Goal: Find contact information: Find specific fact

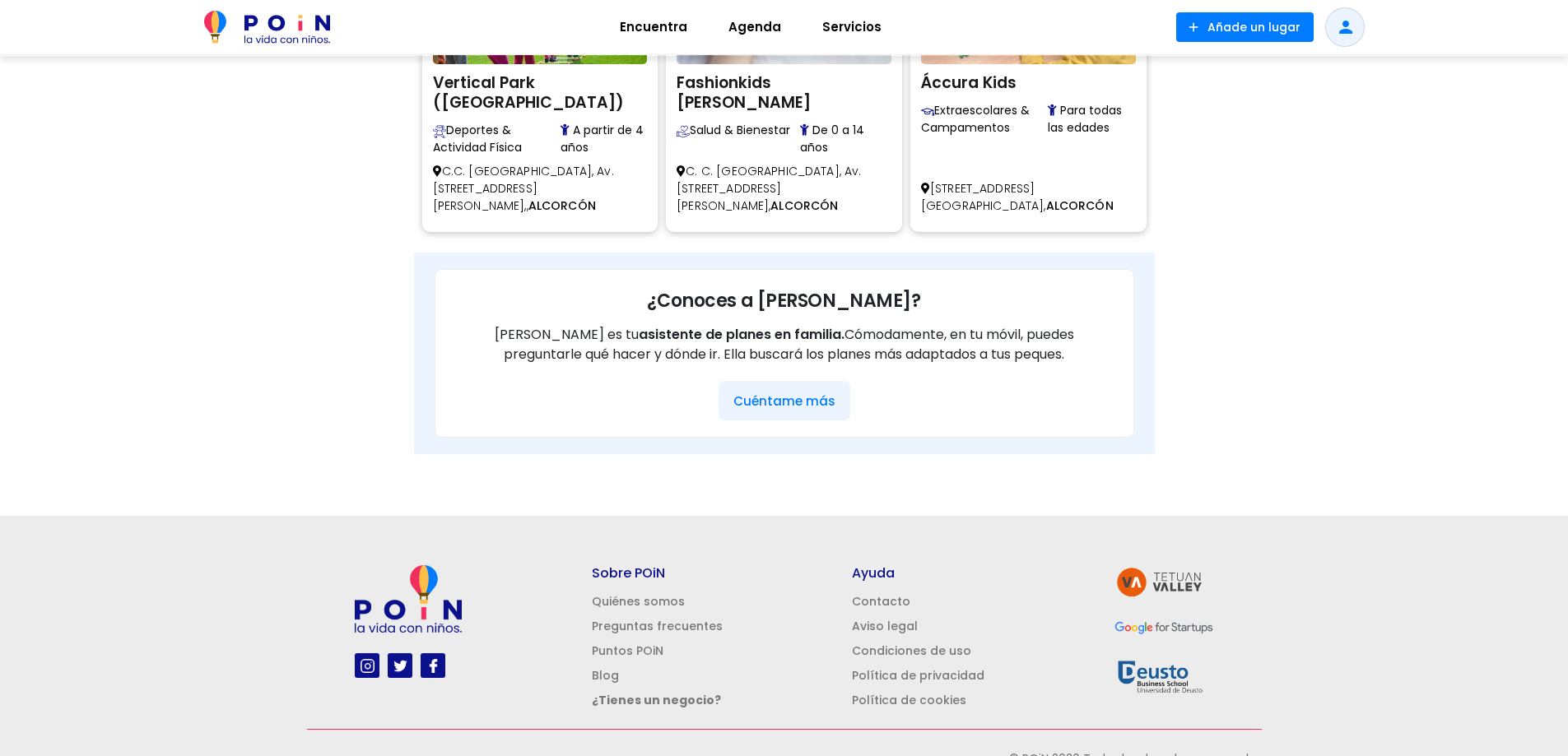
scroll to position [715, 0]
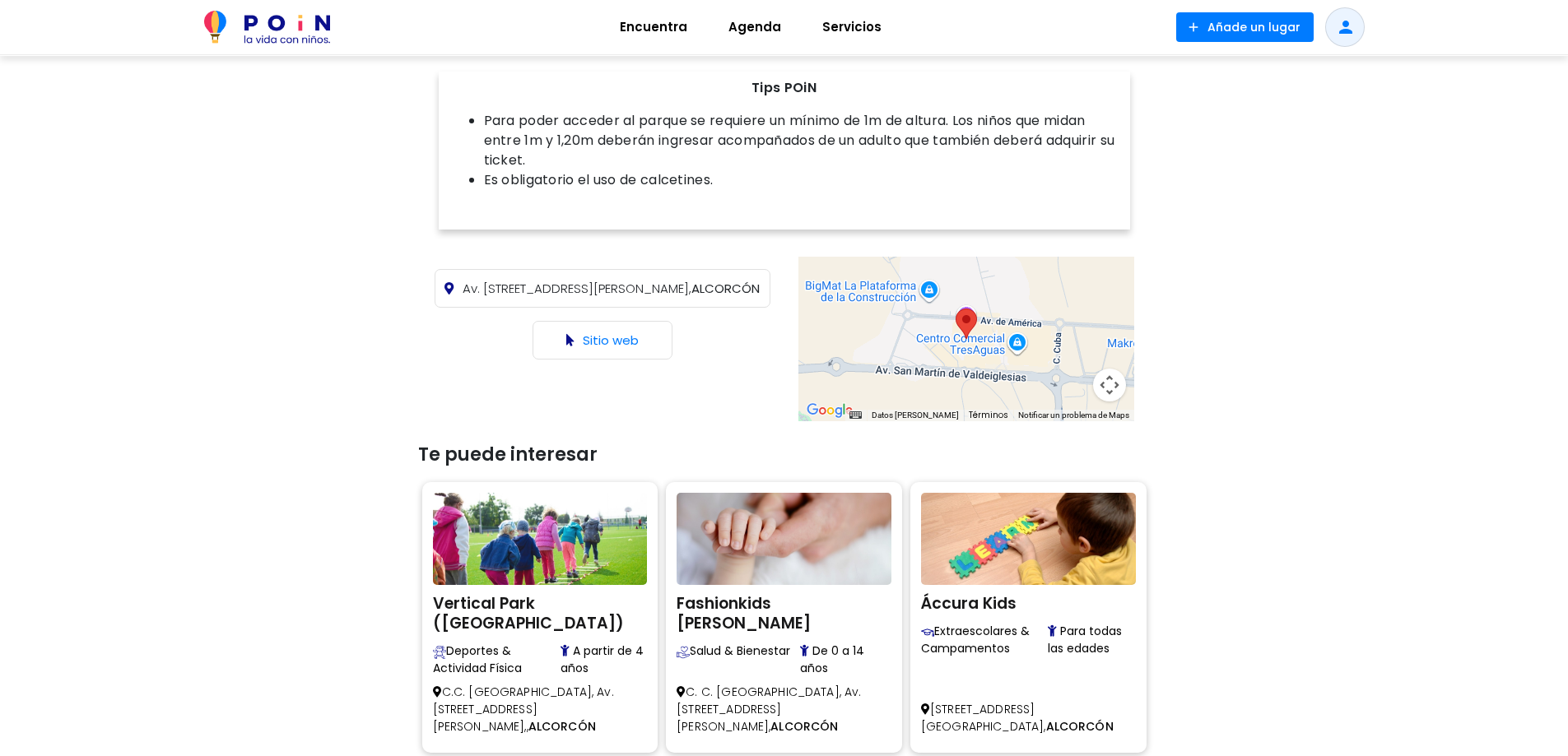
click at [956, 308] on area at bounding box center [956, 308] width 0 height 0
click at [622, 332] on link "Sitio web" at bounding box center [610, 340] width 56 height 17
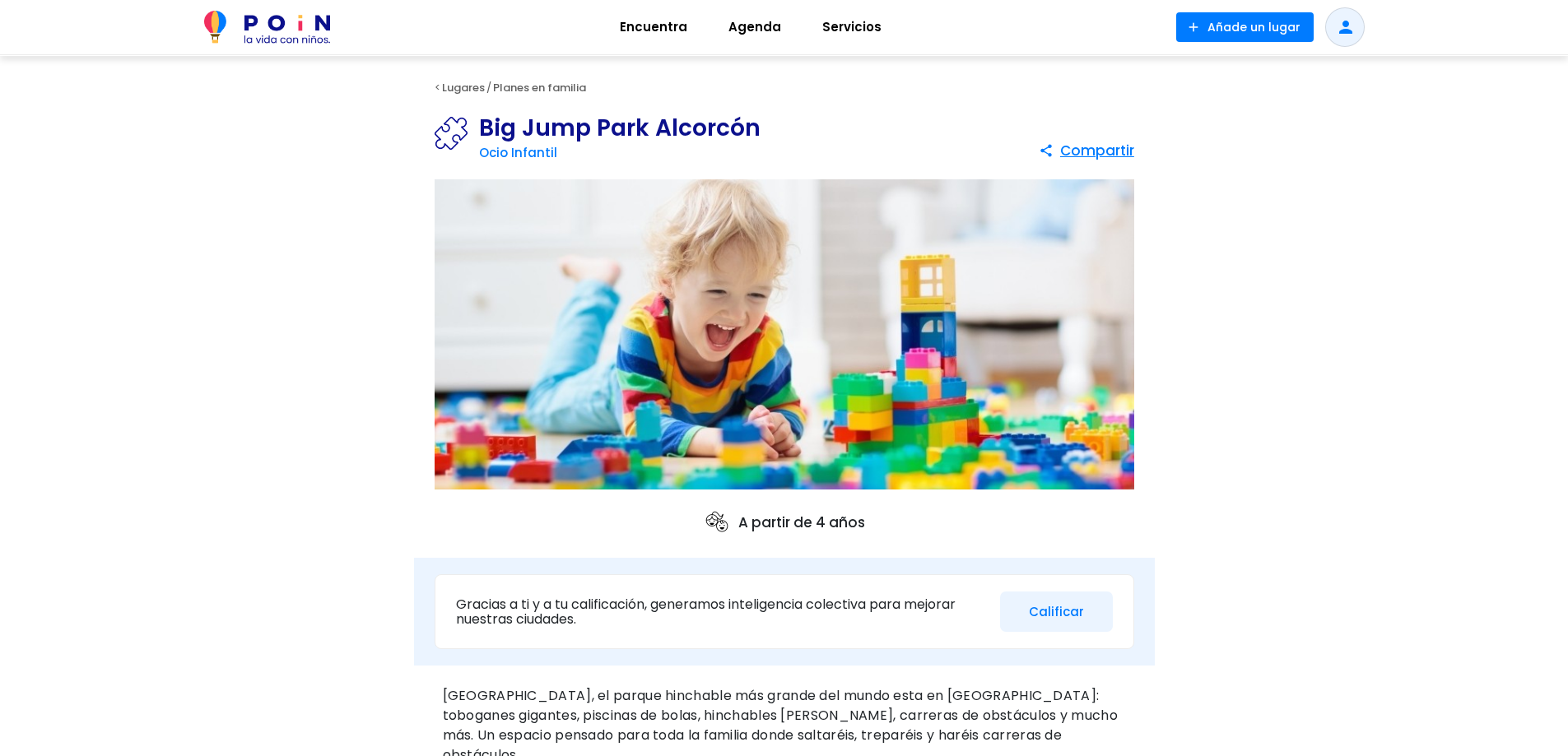
scroll to position [521, 0]
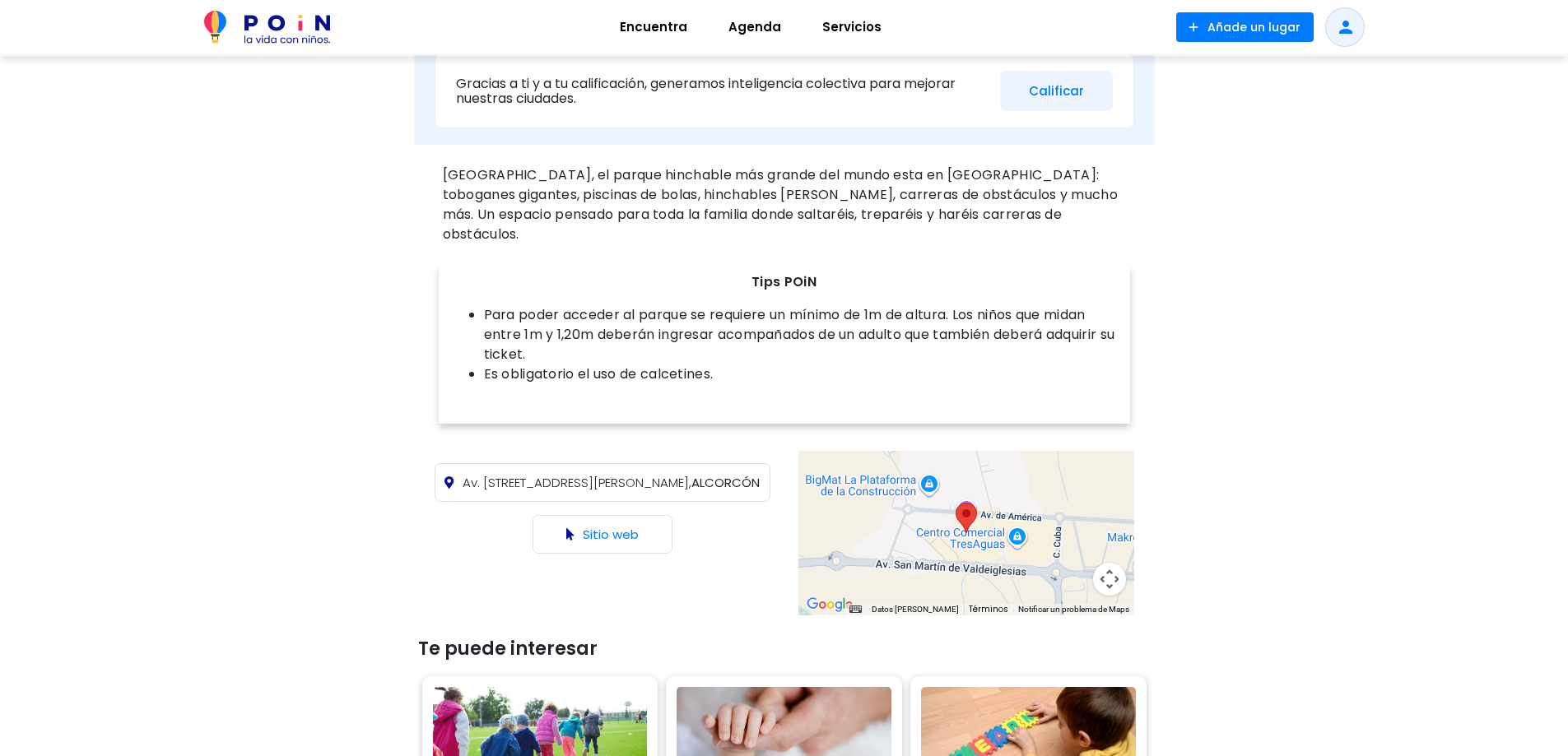
click at [956, 503] on area at bounding box center [956, 503] width 0 height 0
drag, startPoint x: 472, startPoint y: 461, endPoint x: 753, endPoint y: 461, distance: 281.0
click at [753, 463] on p "Av. [STREET_ADDRESS][PERSON_NAME]" at bounding box center [603, 482] width 336 height 39
copy span "Av. [STREET_ADDRESS][PERSON_NAME]"
